Goal: Task Accomplishment & Management: Manage account settings

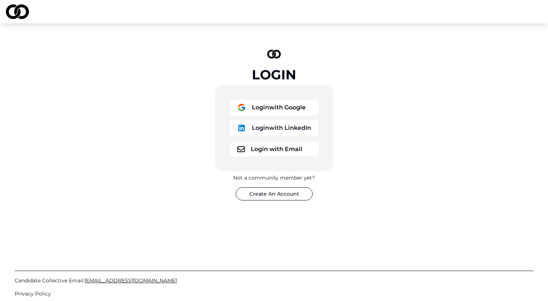
click at [264, 105] on button "Login with Google" at bounding box center [274, 108] width 89 height 16
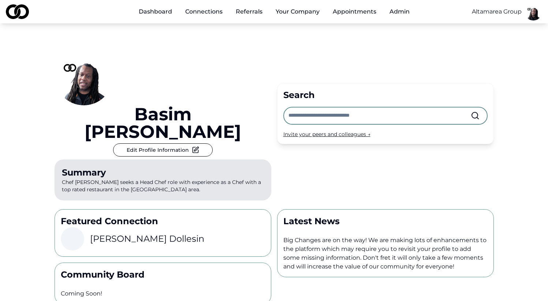
click at [535, 14] on html "Dashboard Connections Referrals Your Company Appointments Admin Altamarea Group…" at bounding box center [274, 150] width 548 height 301
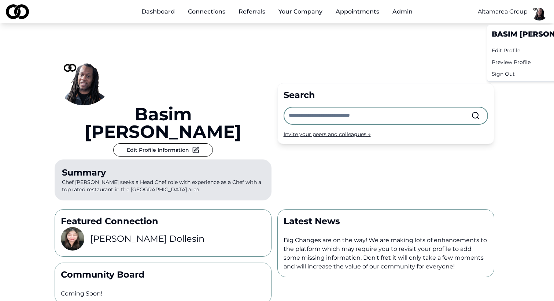
click at [516, 50] on div "Edit Profile" at bounding box center [539, 51] width 100 height 12
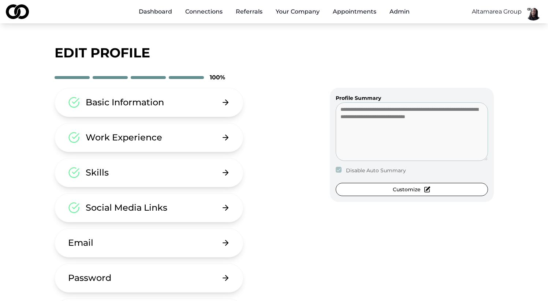
click at [206, 107] on button "Basic Information" at bounding box center [149, 102] width 189 height 29
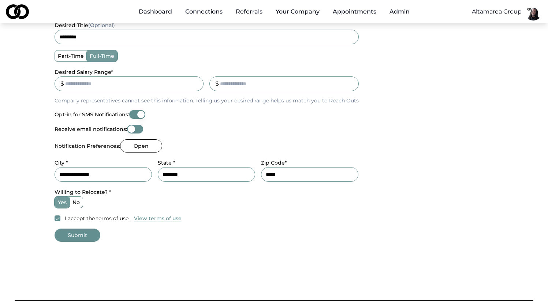
scroll to position [252, 0]
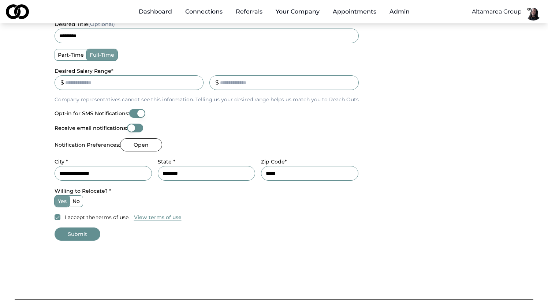
click at [66, 83] on input "******" at bounding box center [129, 82] width 149 height 15
type input "*****"
click at [78, 236] on button "Submit" at bounding box center [78, 234] width 46 height 13
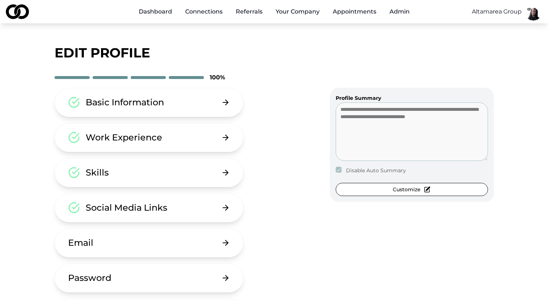
click at [160, 109] on button "Basic Information" at bounding box center [149, 102] width 189 height 29
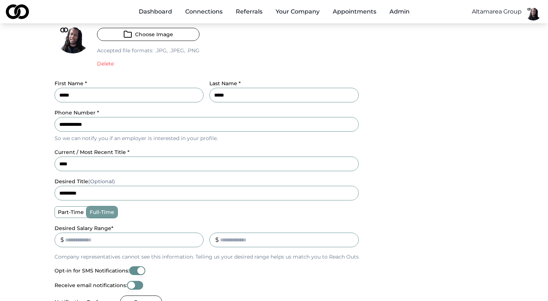
scroll to position [208, 0]
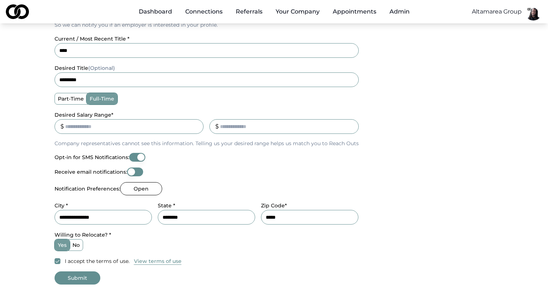
click at [135, 157] on button "Opt-in for SMS Notifications:" at bounding box center [137, 157] width 16 height 9
click at [141, 156] on button "Opt-in for SMS Notifications:" at bounding box center [137, 157] width 16 height 9
click at [133, 158] on button "Opt-in for SMS Notifications:" at bounding box center [137, 157] width 16 height 9
click at [143, 159] on button "Opt-in for SMS Notifications:" at bounding box center [137, 157] width 16 height 9
click at [134, 158] on button "Opt-in for SMS Notifications:" at bounding box center [137, 157] width 16 height 9
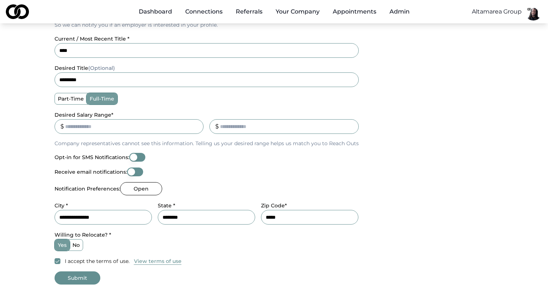
click at [140, 156] on button "Opt-in for SMS Notifications:" at bounding box center [137, 157] width 16 height 9
click at [132, 157] on button "Opt-in for SMS Notifications:" at bounding box center [137, 157] width 16 height 9
click at [141, 156] on button "Opt-in for SMS Notifications:" at bounding box center [137, 157] width 16 height 9
click at [134, 158] on button "Opt-in for SMS Notifications:" at bounding box center [137, 157] width 16 height 9
click at [78, 275] on button "Submit" at bounding box center [78, 278] width 46 height 13
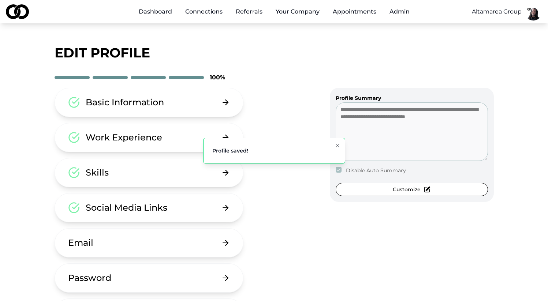
click at [168, 94] on button "Basic Information" at bounding box center [149, 102] width 189 height 29
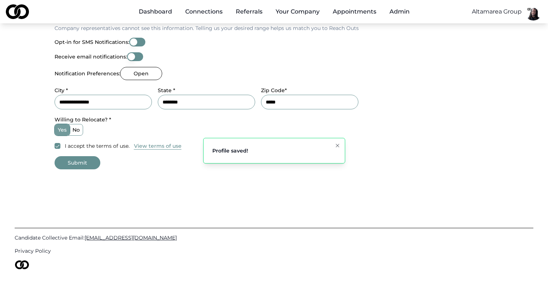
scroll to position [322, 0]
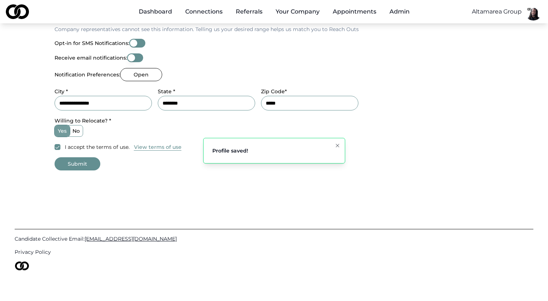
click at [138, 42] on button "Opt-in for SMS Notifications:" at bounding box center [137, 43] width 16 height 9
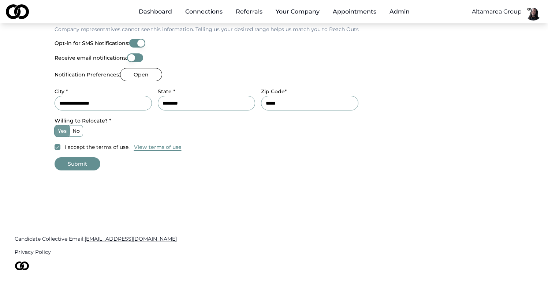
click at [86, 163] on button "Submit" at bounding box center [78, 163] width 46 height 13
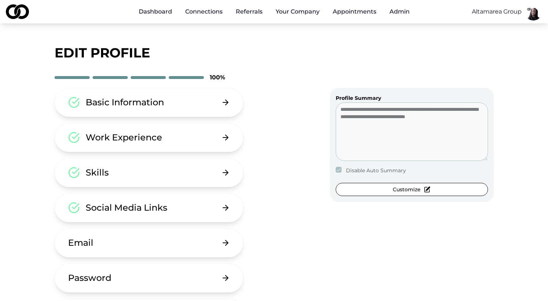
click at [209, 108] on button "Basic Information" at bounding box center [149, 102] width 189 height 29
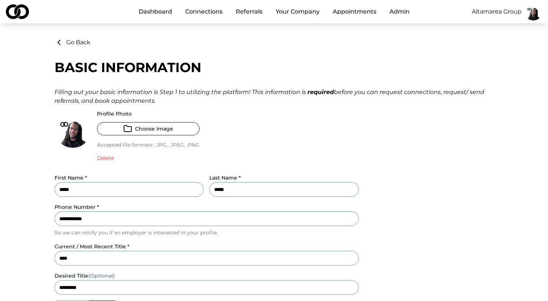
click at [513, 16] on div "Altamarea Group" at bounding box center [497, 11] width 50 height 23
click at [514, 15] on html "**********" at bounding box center [274, 150] width 548 height 301
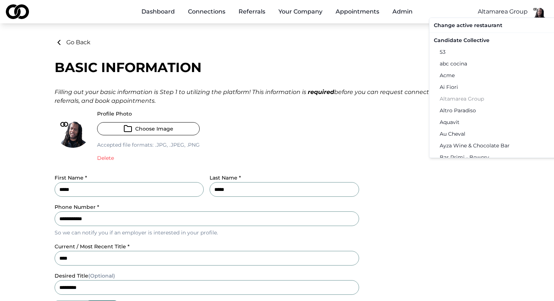
click at [464, 44] on div "Candidate Collective" at bounding box center [507, 40] width 152 height 12
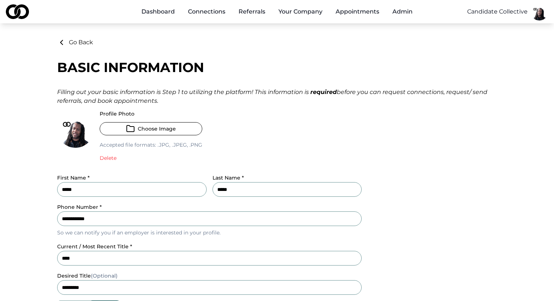
click at [537, 16] on html "**********" at bounding box center [277, 150] width 554 height 301
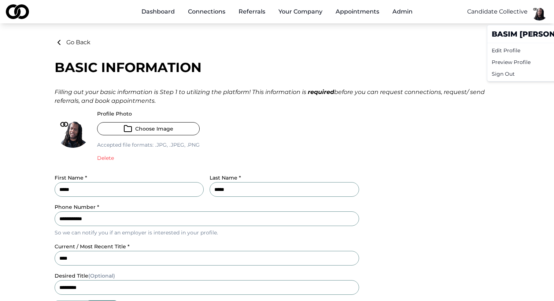
click at [524, 53] on div "Edit Profile" at bounding box center [539, 51] width 100 height 12
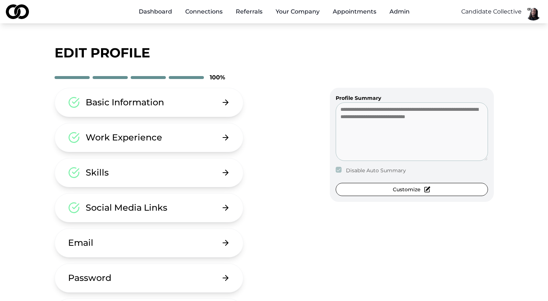
click at [155, 107] on div "Basic Information" at bounding box center [125, 103] width 78 height 12
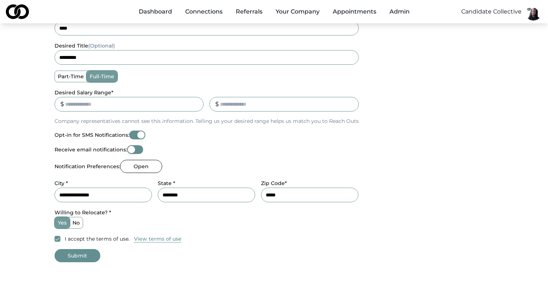
scroll to position [233, 0]
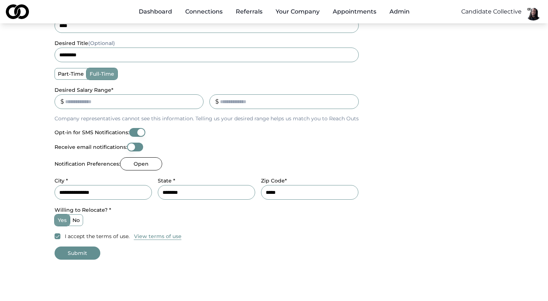
click at [74, 247] on button "Submit" at bounding box center [78, 253] width 46 height 13
click at [77, 252] on form "**********" at bounding box center [274, 69] width 439 height 382
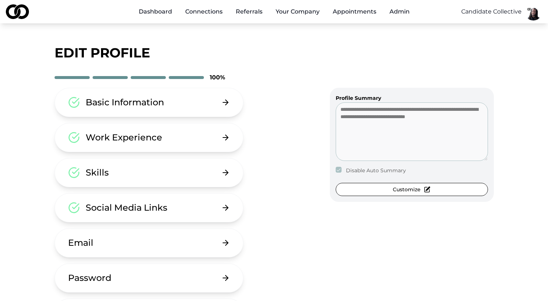
click at [359, 13] on link "Appointments" at bounding box center [354, 11] width 55 height 15
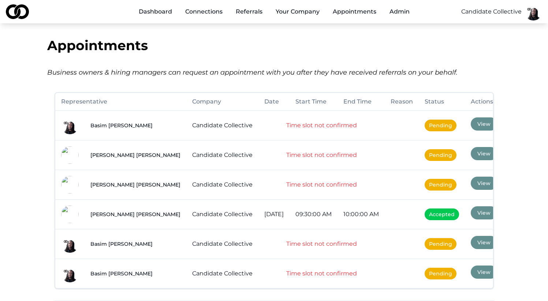
click at [497, 71] on div "Business owners & hiring managers can request an appointment with you after the…" at bounding box center [274, 72] width 454 height 10
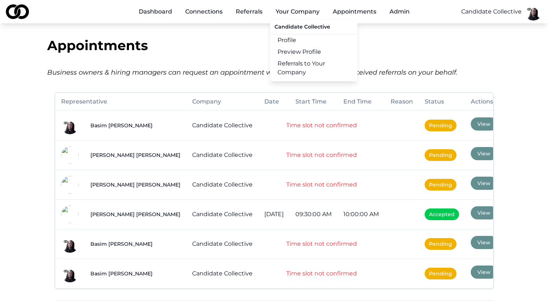
click at [294, 11] on button "Your Company" at bounding box center [298, 11] width 56 height 15
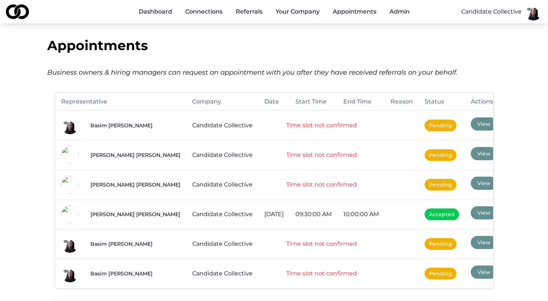
click at [294, 11] on button "Your Company" at bounding box center [298, 11] width 56 height 15
drag, startPoint x: 344, startPoint y: 151, endPoint x: 336, endPoint y: 146, distance: 9.0
click at [344, 151] on td "Time slot not confirmed" at bounding box center [322, 155] width 126 height 30
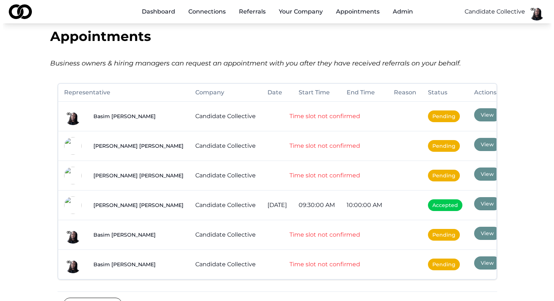
scroll to position [6, 0]
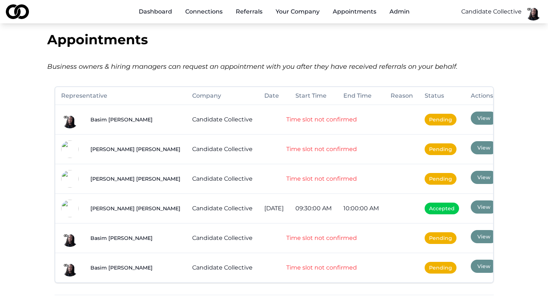
click at [399, 36] on div "Appointments" at bounding box center [274, 39] width 454 height 15
click at [535, 15] on html "Dashboard Connections Referrals Your Company Appointments Admin Candidate Colle…" at bounding box center [274, 144] width 548 height 301
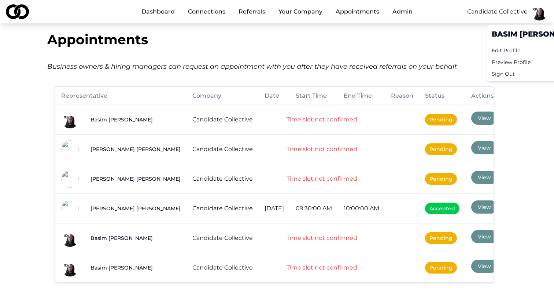
click at [513, 50] on div "Edit Profile" at bounding box center [539, 51] width 100 height 12
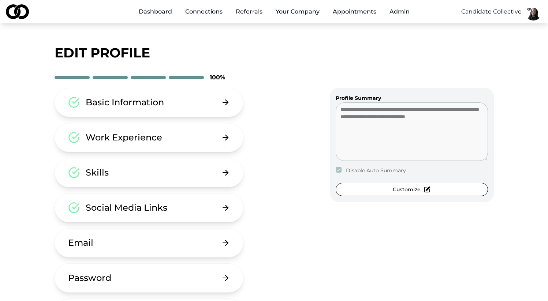
click at [174, 141] on button "Work Experience" at bounding box center [149, 137] width 189 height 29
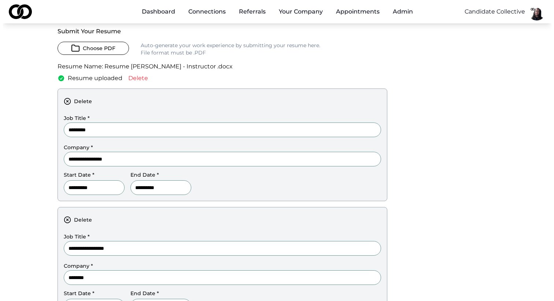
scroll to position [76, 0]
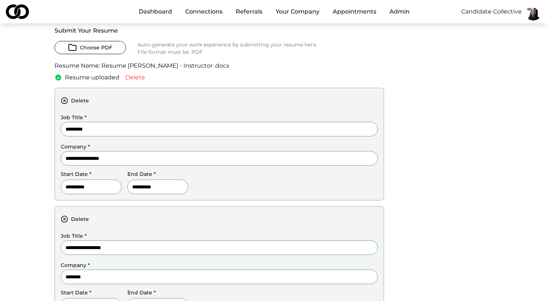
click at [186, 186] on input "**********" at bounding box center [157, 187] width 61 height 15
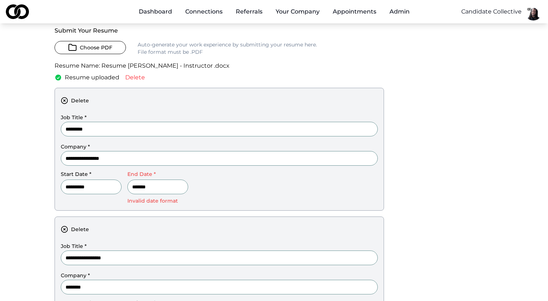
type input "*******"
click at [165, 190] on input "*******" at bounding box center [157, 187] width 61 height 15
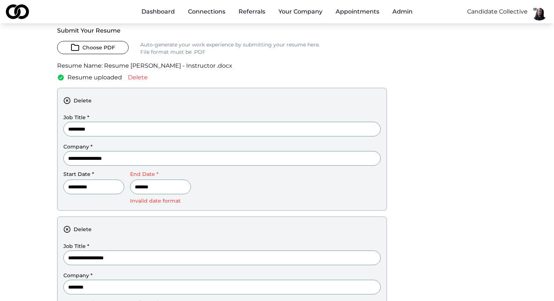
click at [497, 9] on html "**********" at bounding box center [277, 74] width 554 height 301
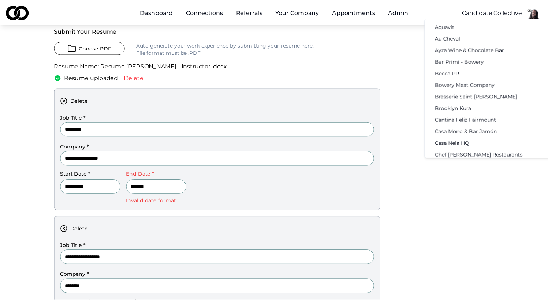
scroll to position [0, 0]
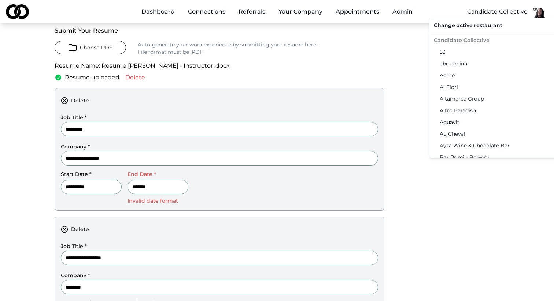
click at [371, 53] on html "**********" at bounding box center [277, 74] width 554 height 301
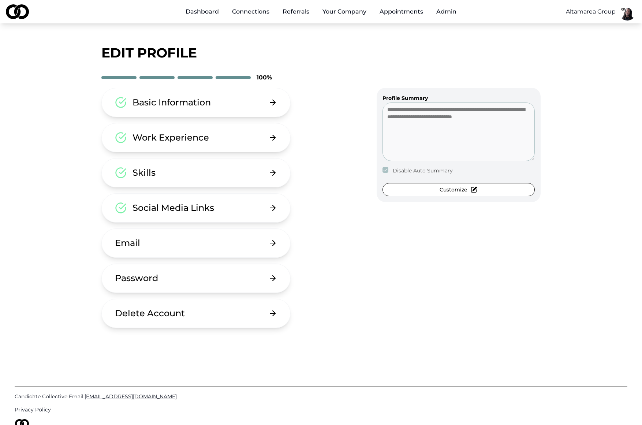
scroll to position [0, 0]
click at [231, 100] on button "Basic Information" at bounding box center [195, 102] width 189 height 29
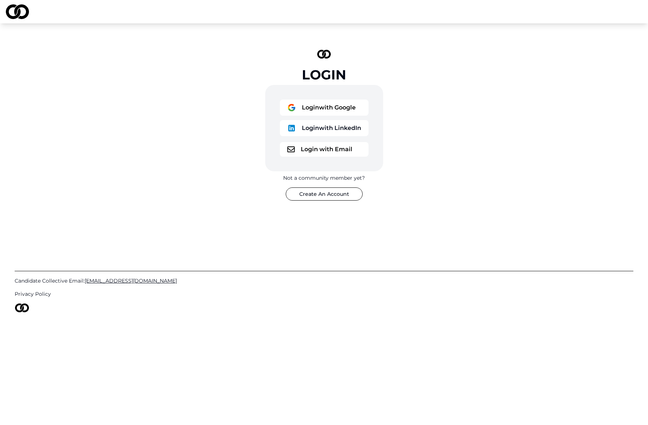
click at [337, 103] on button "Login with Google" at bounding box center [324, 108] width 89 height 16
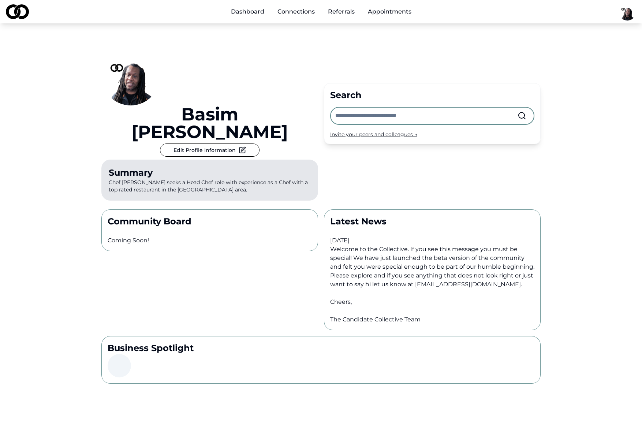
click at [630, 13] on html "Dashboard Connections Referrals Appointments [PERSON_NAME] Edit Profile Informa…" at bounding box center [321, 212] width 642 height 425
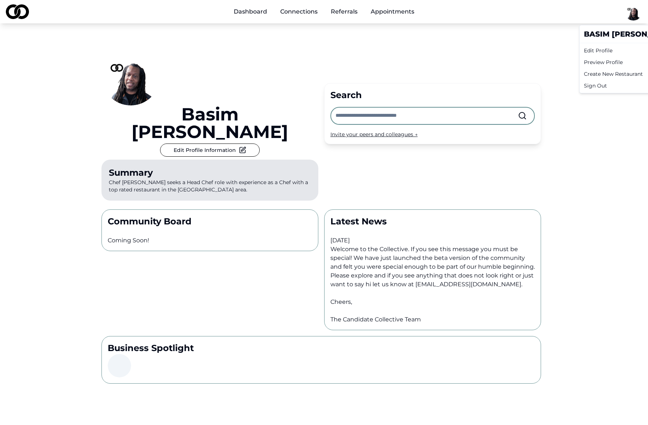
click at [614, 47] on div "Edit Profile" at bounding box center [631, 51] width 100 height 12
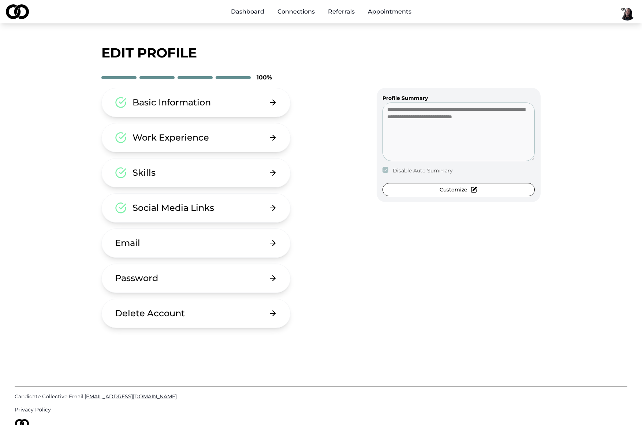
click at [234, 94] on button "Basic Information" at bounding box center [195, 102] width 189 height 29
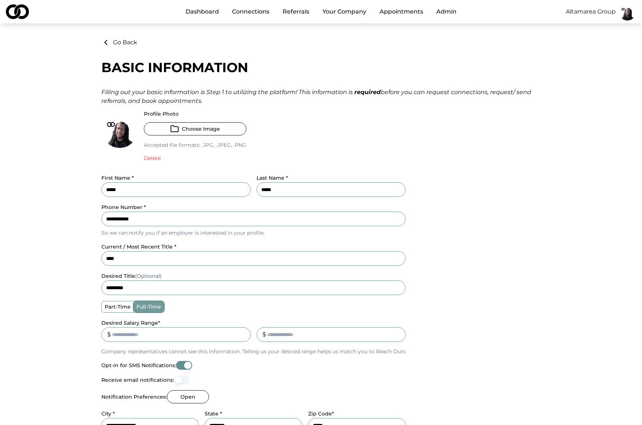
scroll to position [203, 0]
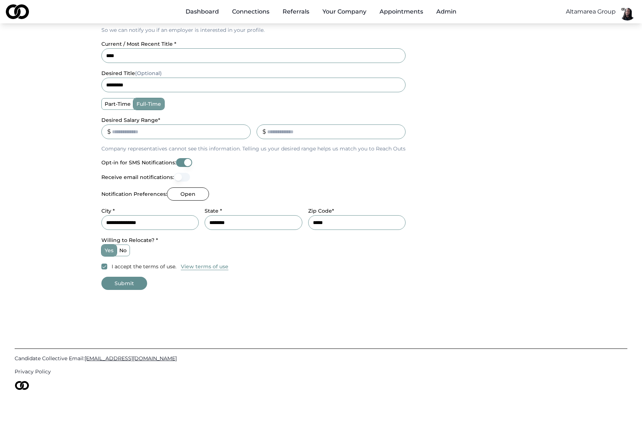
click at [334, 11] on button "Your Company" at bounding box center [345, 11] width 56 height 15
click at [602, 12] on html "**********" at bounding box center [321, 9] width 642 height 425
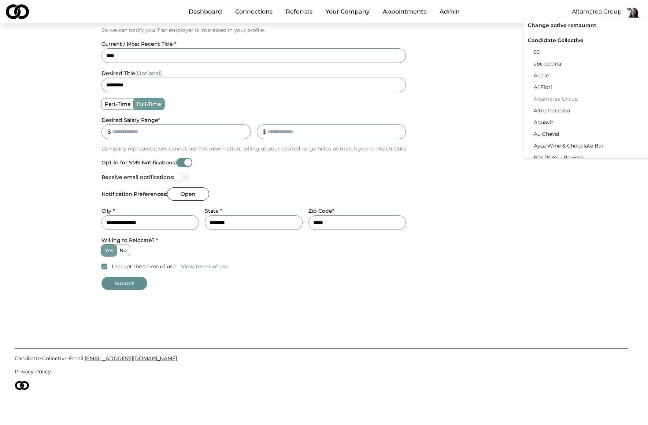
click at [568, 41] on div "Candidate Collective" at bounding box center [601, 40] width 152 height 12
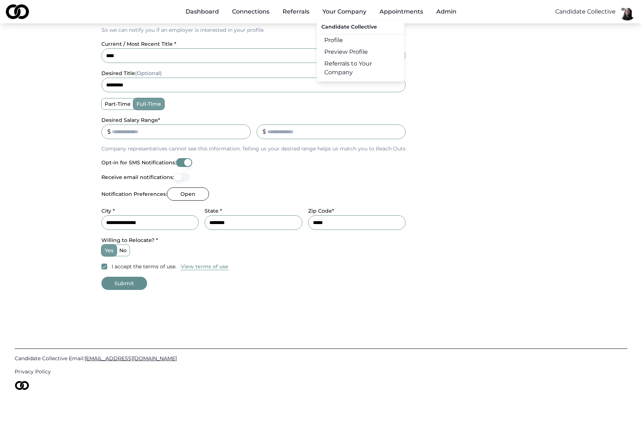
click at [344, 12] on button "Your Company" at bounding box center [345, 11] width 56 height 15
click at [338, 42] on link "Profile" at bounding box center [360, 40] width 87 height 12
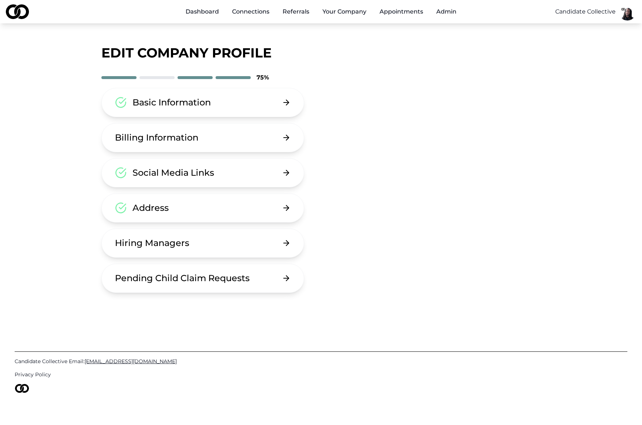
click at [216, 107] on button "Basic Information" at bounding box center [202, 102] width 203 height 29
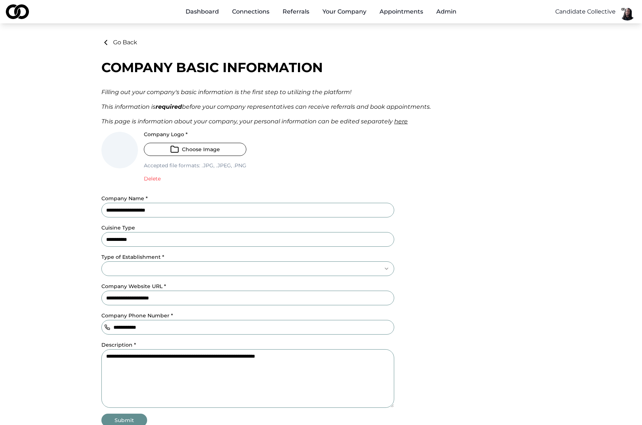
click at [121, 44] on button "Go Back" at bounding box center [119, 42] width 36 height 9
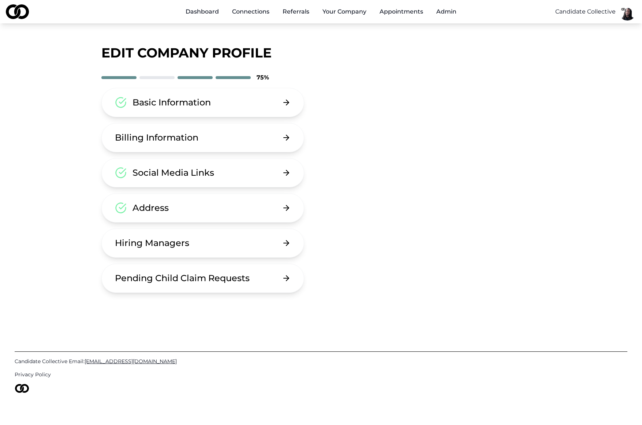
click at [203, 133] on button "Billing Information" at bounding box center [202, 137] width 203 height 29
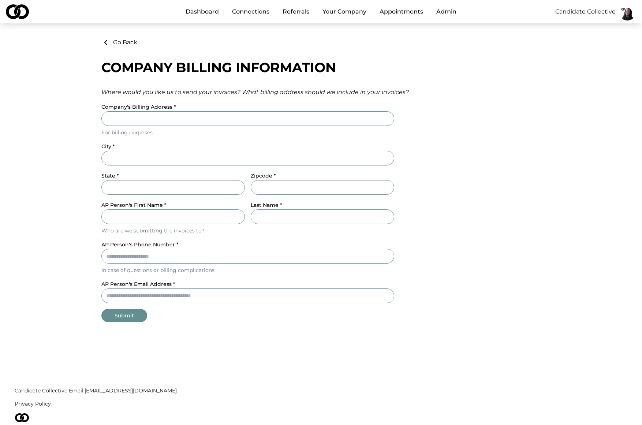
click at [119, 41] on button "Go Back" at bounding box center [119, 42] width 36 height 9
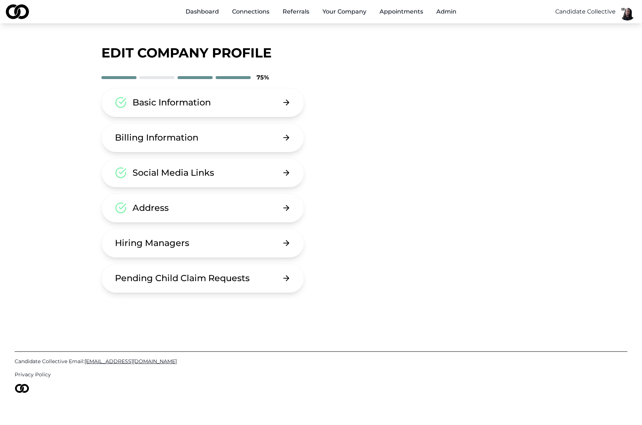
click at [222, 205] on button "Address" at bounding box center [202, 207] width 203 height 29
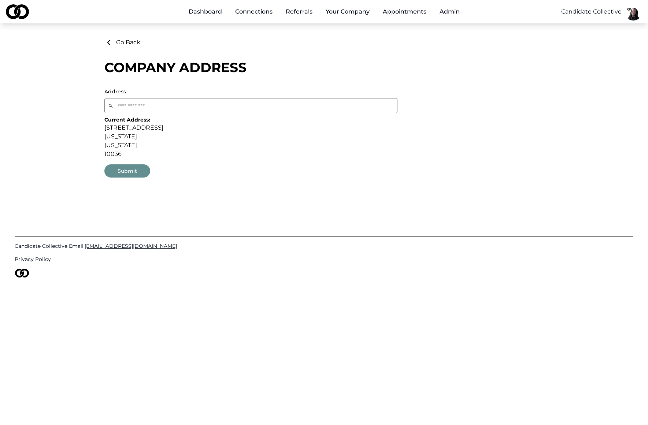
click at [119, 40] on button "Go Back" at bounding box center [122, 42] width 36 height 9
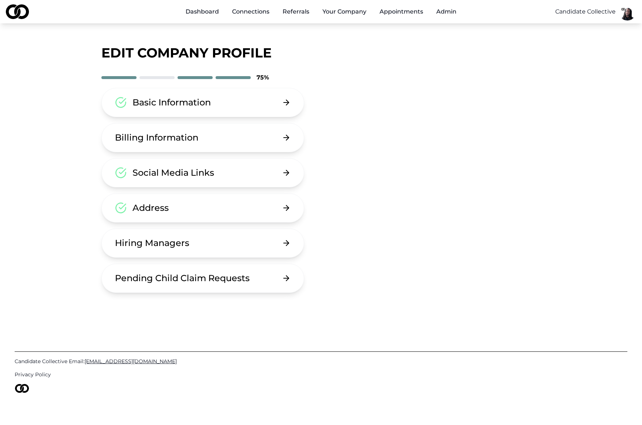
click at [193, 183] on button "Social Media Links" at bounding box center [202, 172] width 203 height 29
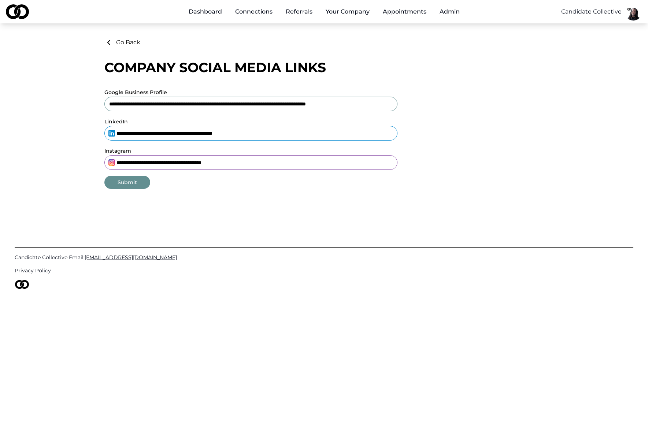
click at [126, 41] on button "Go Back" at bounding box center [122, 42] width 36 height 9
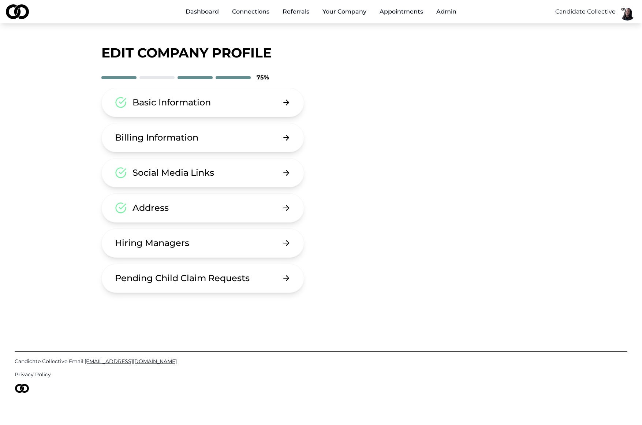
click at [256, 207] on button "Address" at bounding box center [202, 207] width 203 height 29
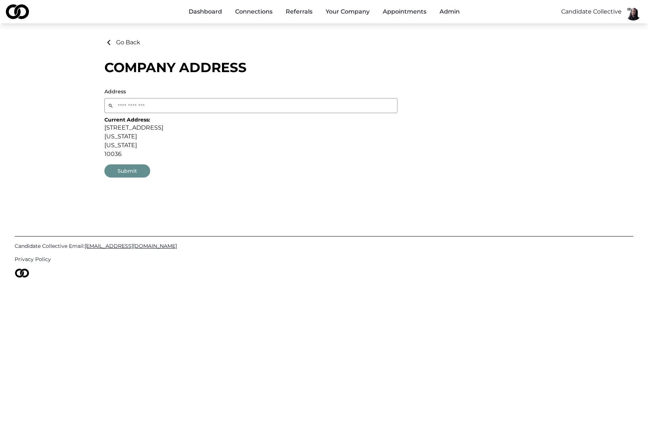
click at [108, 41] on icon at bounding box center [109, 42] width 2 height 4
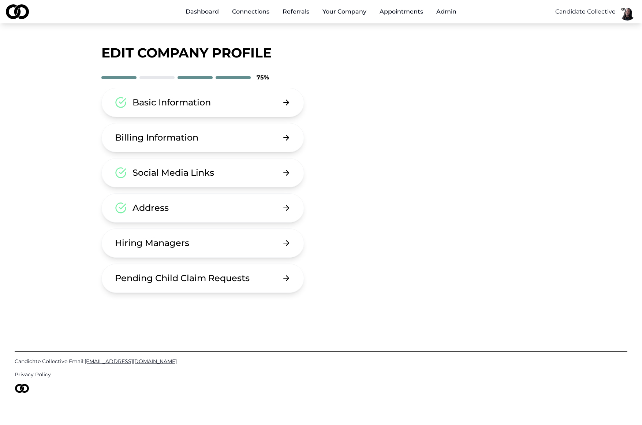
click at [208, 172] on div "Social Media Links" at bounding box center [174, 173] width 82 height 12
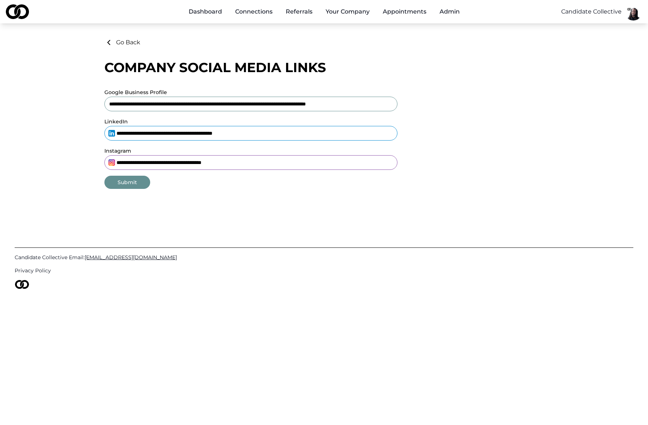
click at [131, 40] on button "Go Back" at bounding box center [122, 42] width 36 height 9
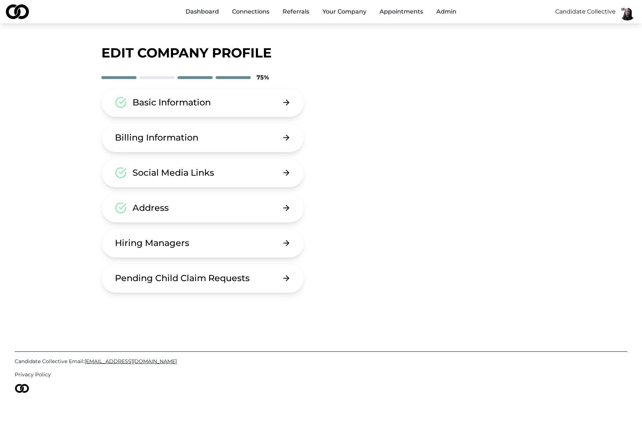
click at [207, 209] on button "Address" at bounding box center [202, 207] width 203 height 29
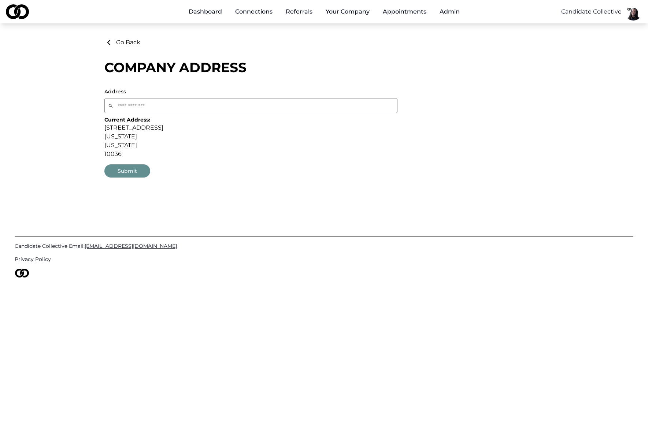
click at [118, 44] on button "Go Back" at bounding box center [122, 42] width 36 height 9
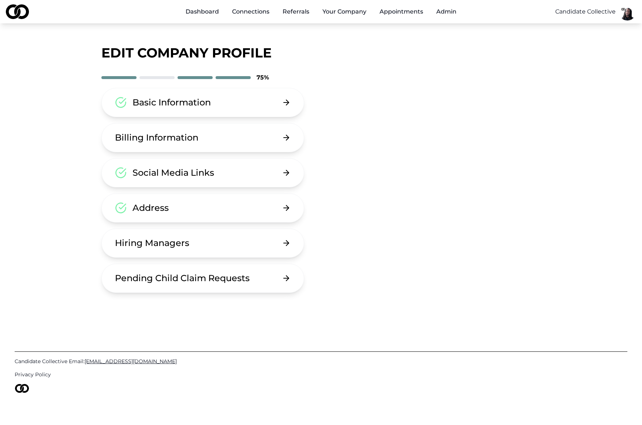
click at [205, 214] on button "Address" at bounding box center [202, 207] width 203 height 29
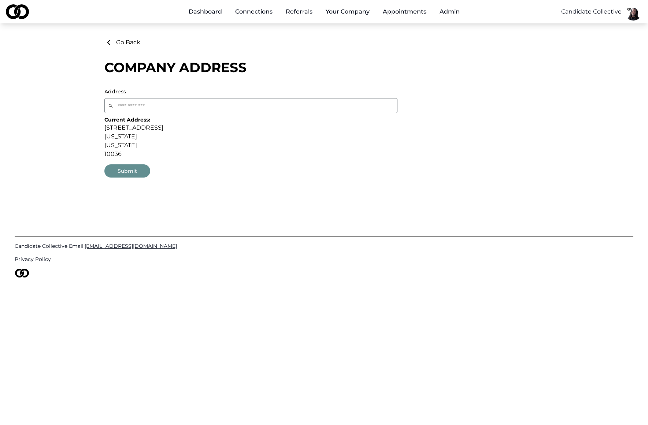
click at [131, 41] on button "Go Back" at bounding box center [122, 42] width 36 height 9
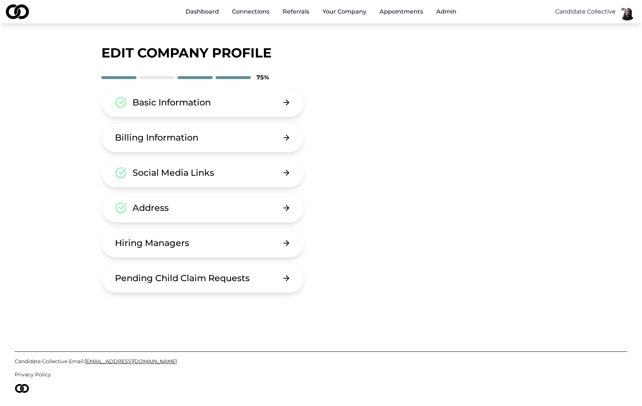
click at [222, 205] on button "Address" at bounding box center [202, 207] width 203 height 29
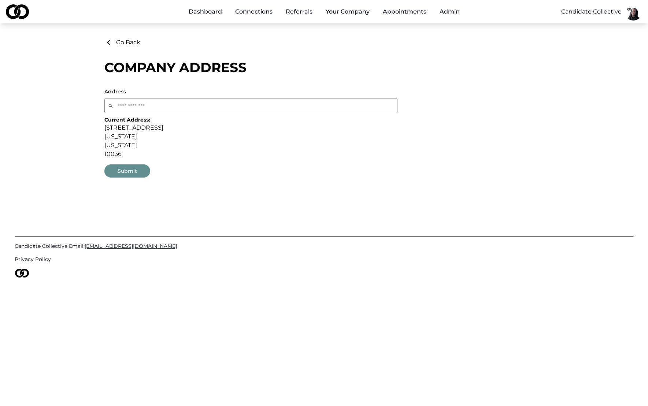
click at [117, 45] on button "Go Back" at bounding box center [122, 42] width 36 height 9
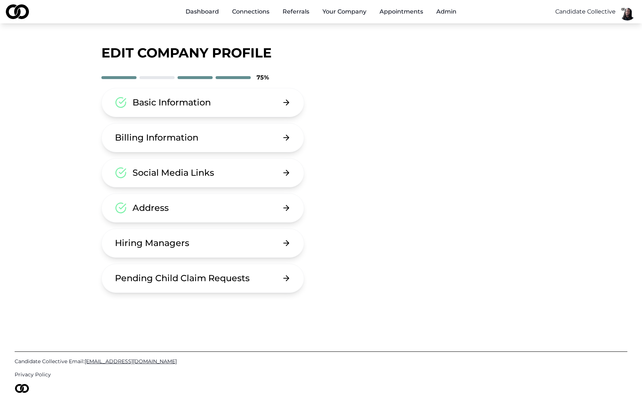
click at [196, 201] on button "Address" at bounding box center [202, 207] width 203 height 29
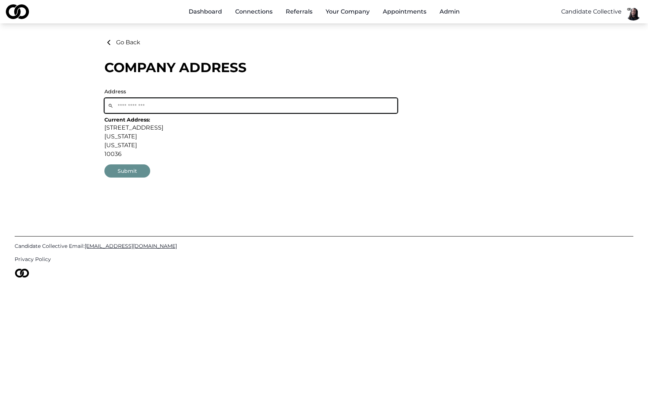
click at [133, 102] on input at bounding box center [250, 105] width 293 height 15
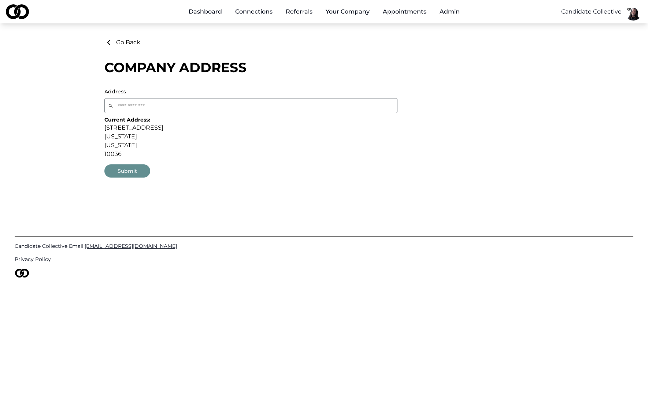
click at [124, 44] on button "Go Back" at bounding box center [122, 42] width 36 height 9
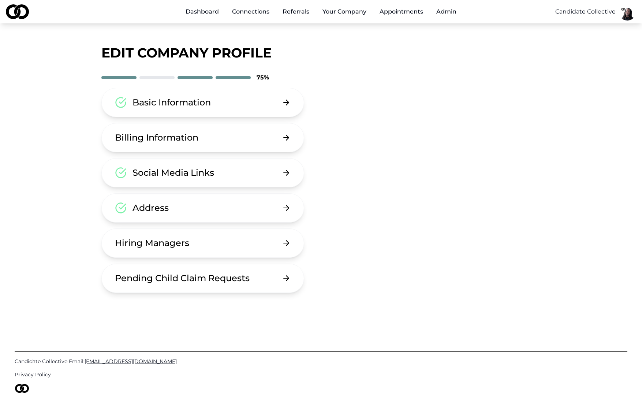
click at [185, 174] on div "Social Media Links" at bounding box center [174, 173] width 82 height 12
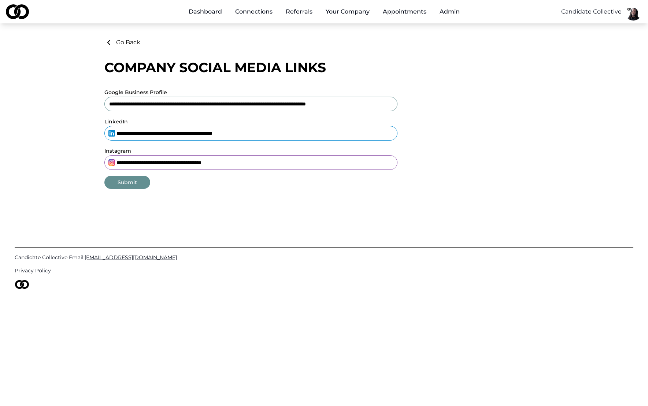
click at [126, 44] on button "Go Back" at bounding box center [122, 42] width 36 height 9
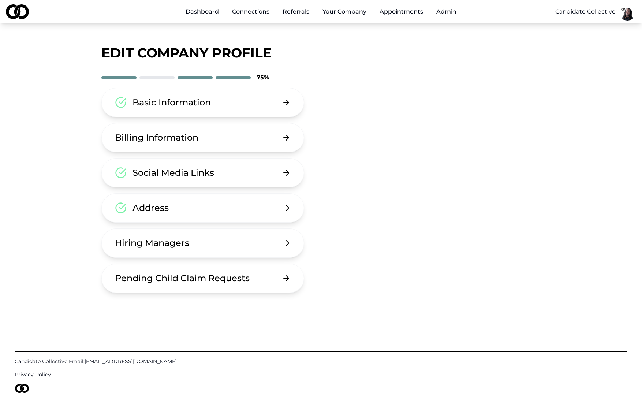
click at [256, 202] on button "Address" at bounding box center [202, 207] width 203 height 29
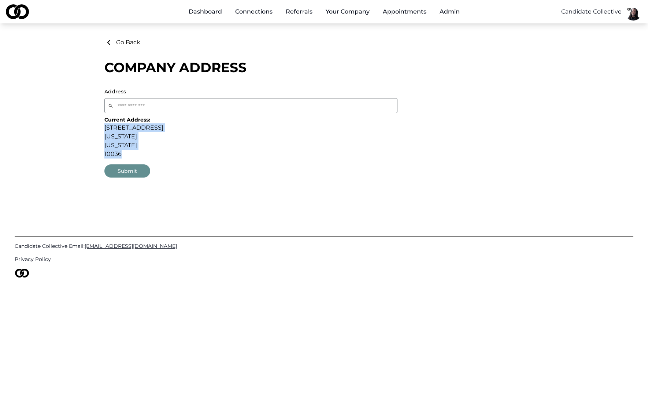
drag, startPoint x: 102, startPoint y: 125, endPoint x: 137, endPoint y: 152, distance: 44.1
click at [137, 152] on div "Go Back Company Address Address Current Address: 12 West 44th Street New York N…" at bounding box center [324, 108] width 469 height 140
click at [162, 149] on div "New York" at bounding box center [250, 145] width 293 height 9
drag, startPoint x: 103, startPoint y: 127, endPoint x: 123, endPoint y: 152, distance: 32.6
click at [123, 152] on div "Go Back Company Address Address Current Address: 12 West 44th Street New York N…" at bounding box center [324, 108] width 469 height 140
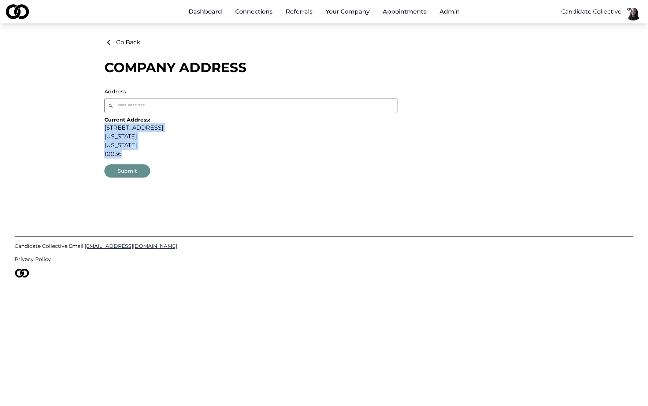
click at [237, 141] on div "New York" at bounding box center [250, 145] width 293 height 9
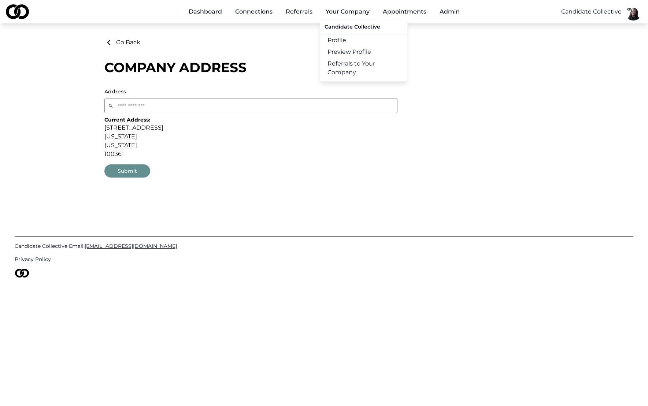
click at [353, 12] on button "Your Company" at bounding box center [348, 11] width 56 height 15
click at [352, 51] on link "Preview Profile" at bounding box center [363, 52] width 87 height 12
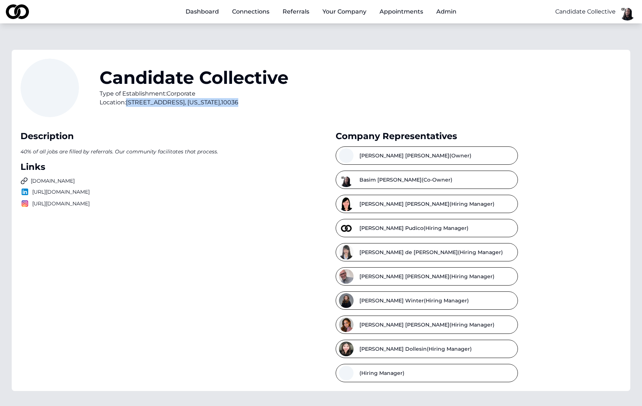
drag, startPoint x: 129, startPoint y: 103, endPoint x: 241, endPoint y: 103, distance: 112.4
click at [241, 104] on div "Location: 12 West 44th Street , New York , 10036" at bounding box center [194, 102] width 189 height 9
click at [259, 96] on div "Type of Establishment: Corporate" at bounding box center [194, 93] width 189 height 9
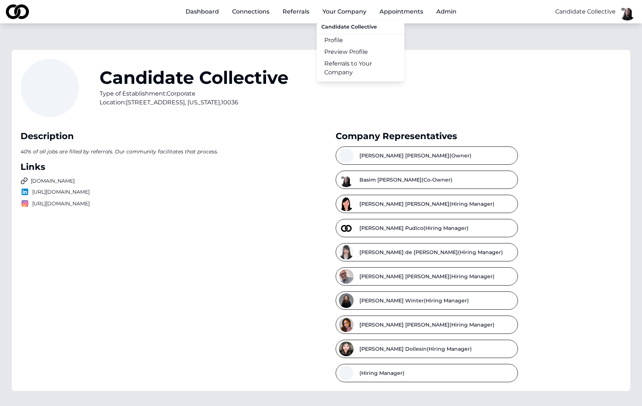
click at [348, 41] on link "Profile" at bounding box center [360, 40] width 87 height 12
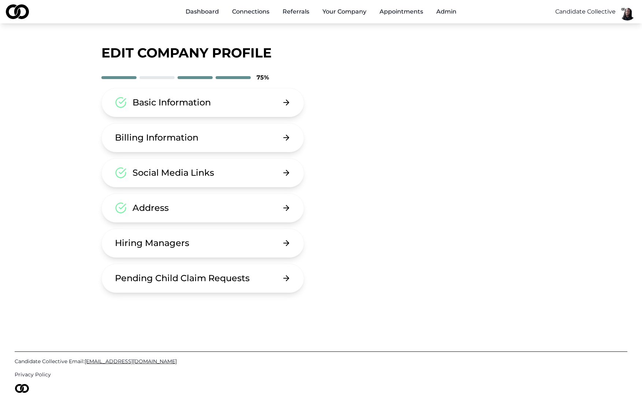
click at [189, 212] on button "Address" at bounding box center [202, 207] width 203 height 29
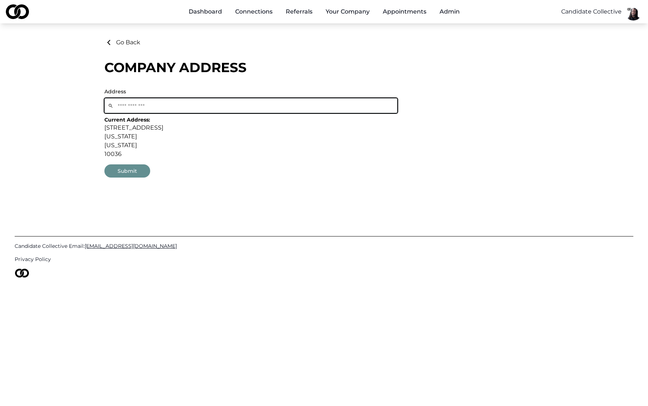
click at [196, 101] on input at bounding box center [250, 105] width 293 height 15
click at [193, 106] on input at bounding box center [250, 105] width 293 height 15
type input "*"
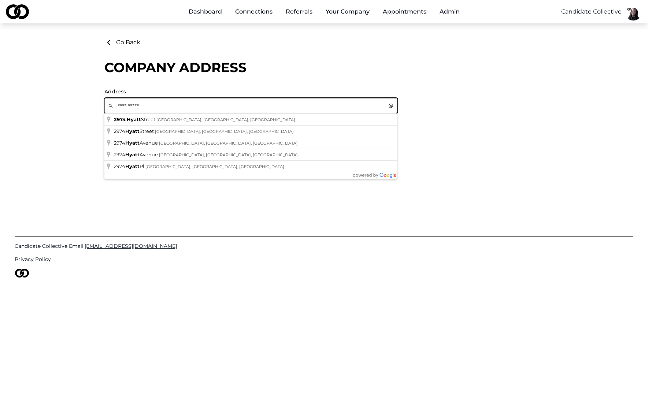
type input "**********"
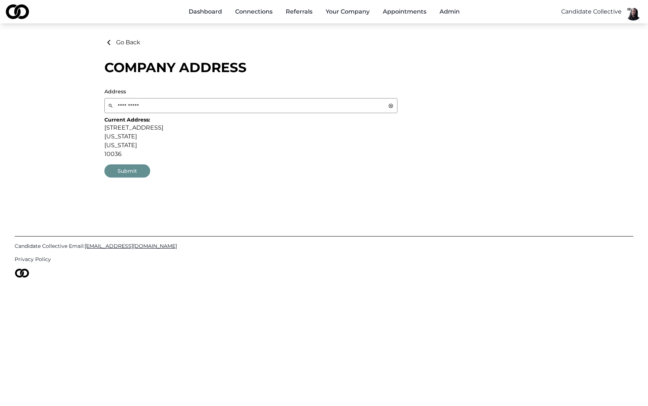
click at [184, 196] on div "Candidate Collective Email: Info@CandidateCollective.com Privacy Policy" at bounding box center [324, 252] width 619 height 120
click at [391, 106] on span "cancel" at bounding box center [390, 105] width 5 height 5
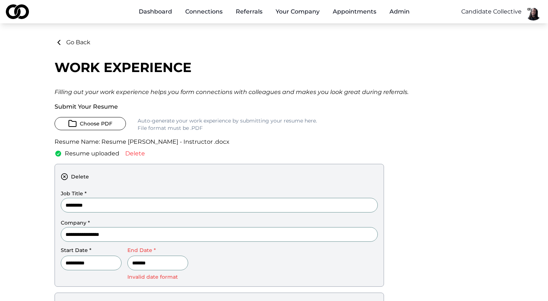
scroll to position [76, 0]
